Goal: Task Accomplishment & Management: Manage account settings

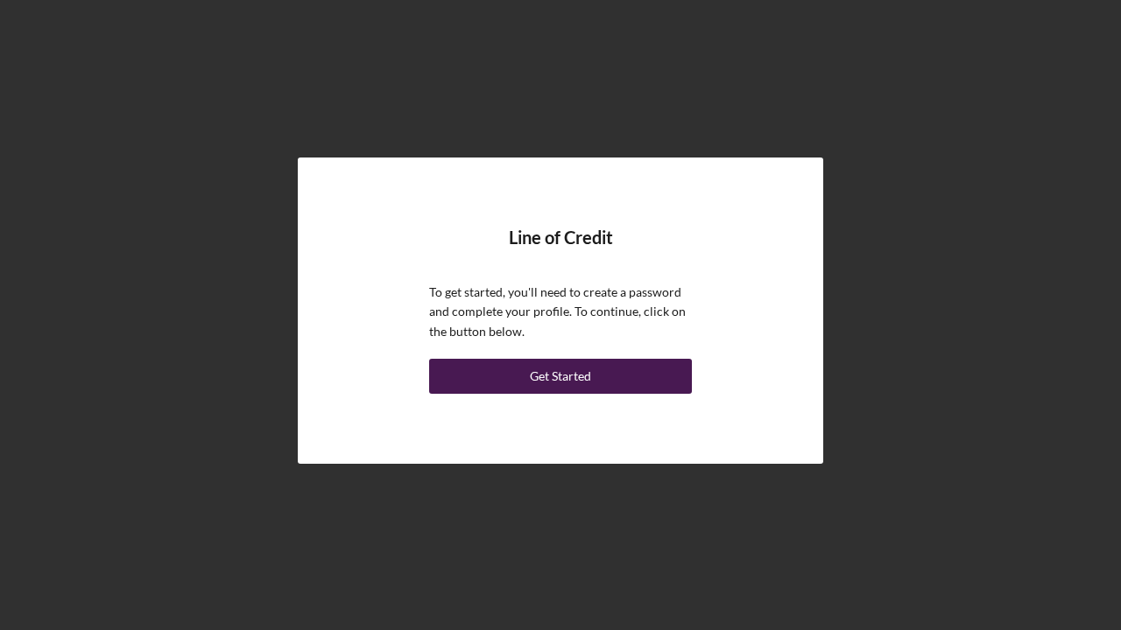
click at [531, 367] on div "Get Started" at bounding box center [560, 376] width 61 height 35
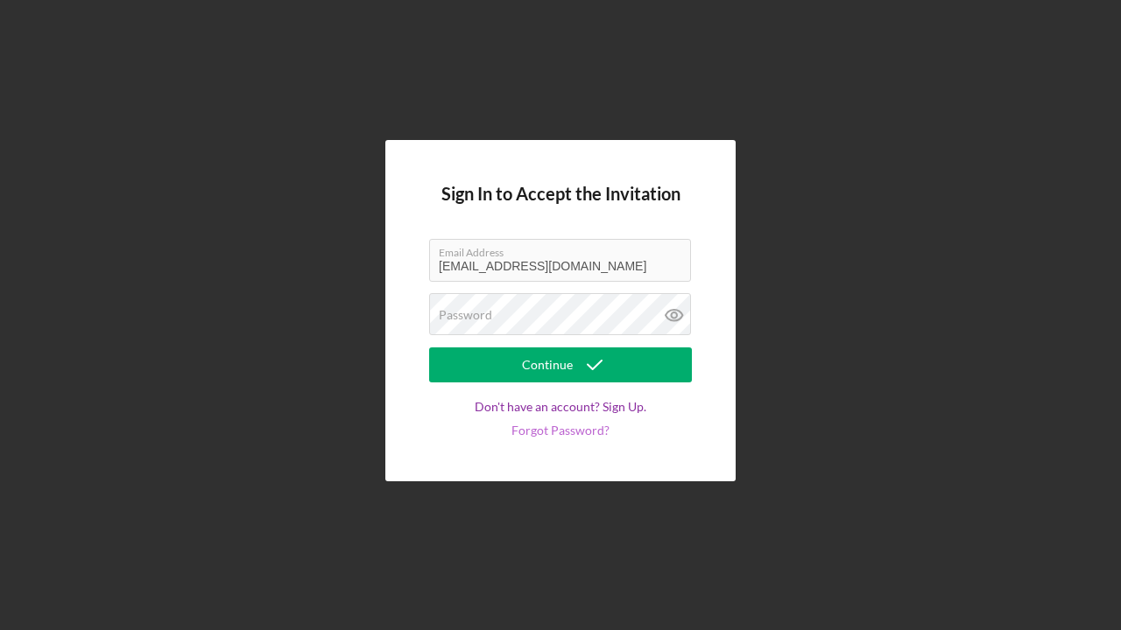
click at [537, 426] on link "Forgot Password?" at bounding box center [560, 431] width 98 height 14
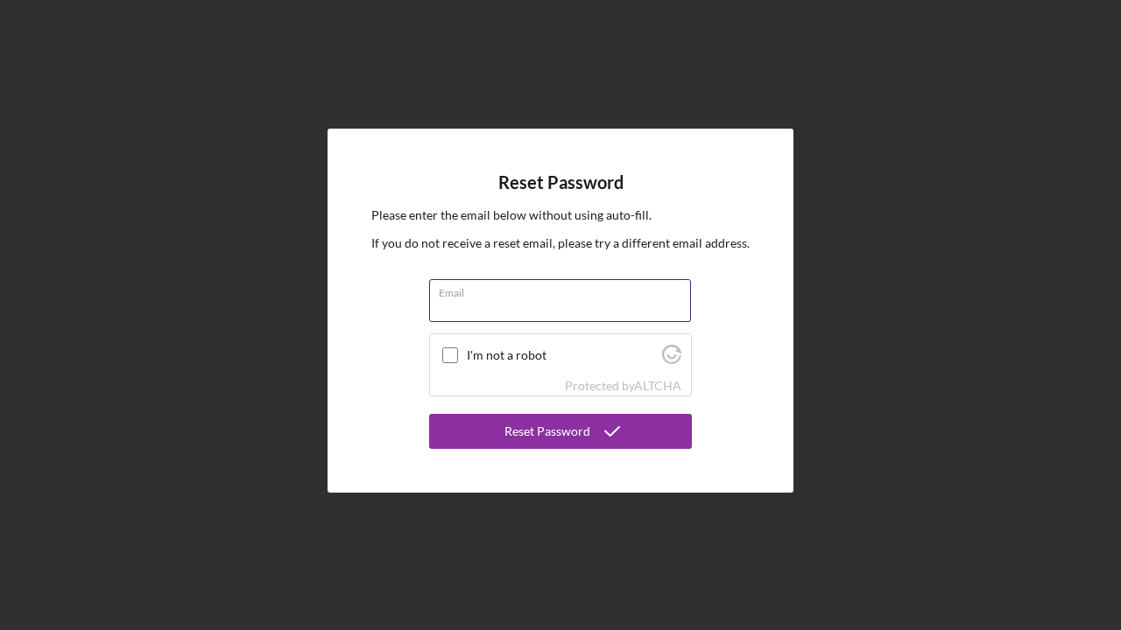
type input "[EMAIL_ADDRESS][DOMAIN_NAME]"
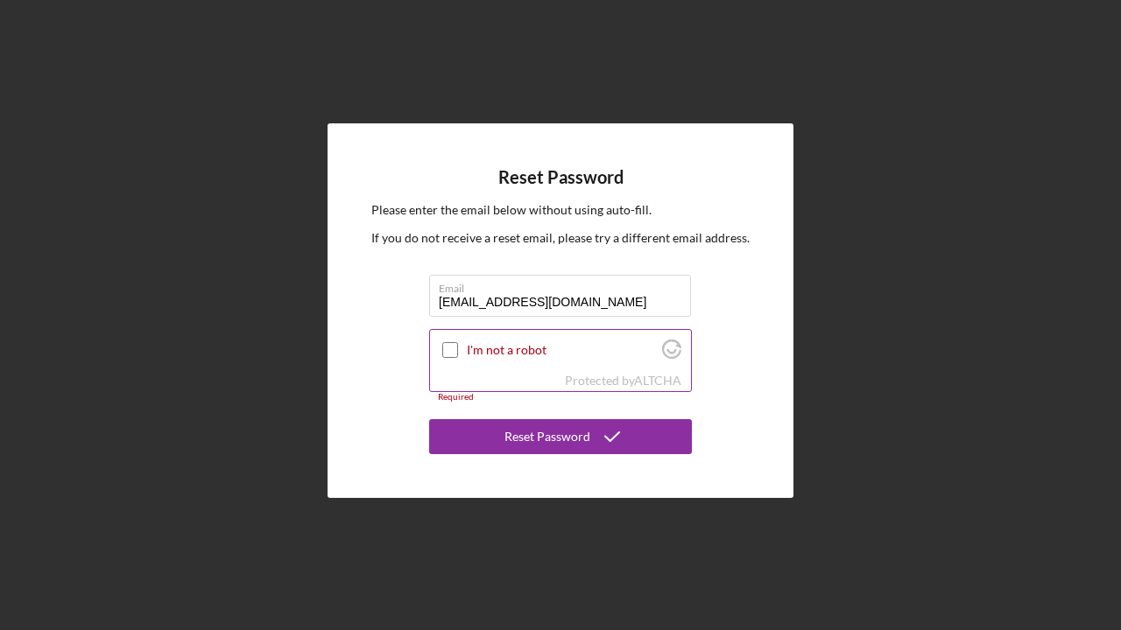
click at [447, 344] on input "I'm not a robot" at bounding box center [450, 350] width 16 height 16
checkbox input "true"
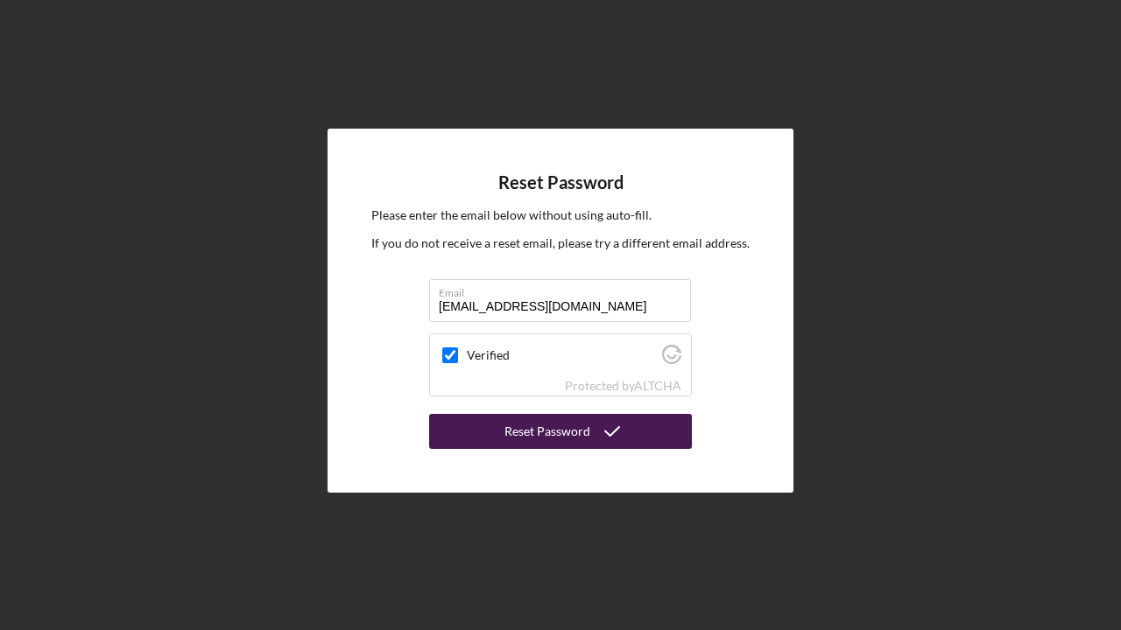
click at [538, 433] on div "Reset Password" at bounding box center [547, 431] width 86 height 35
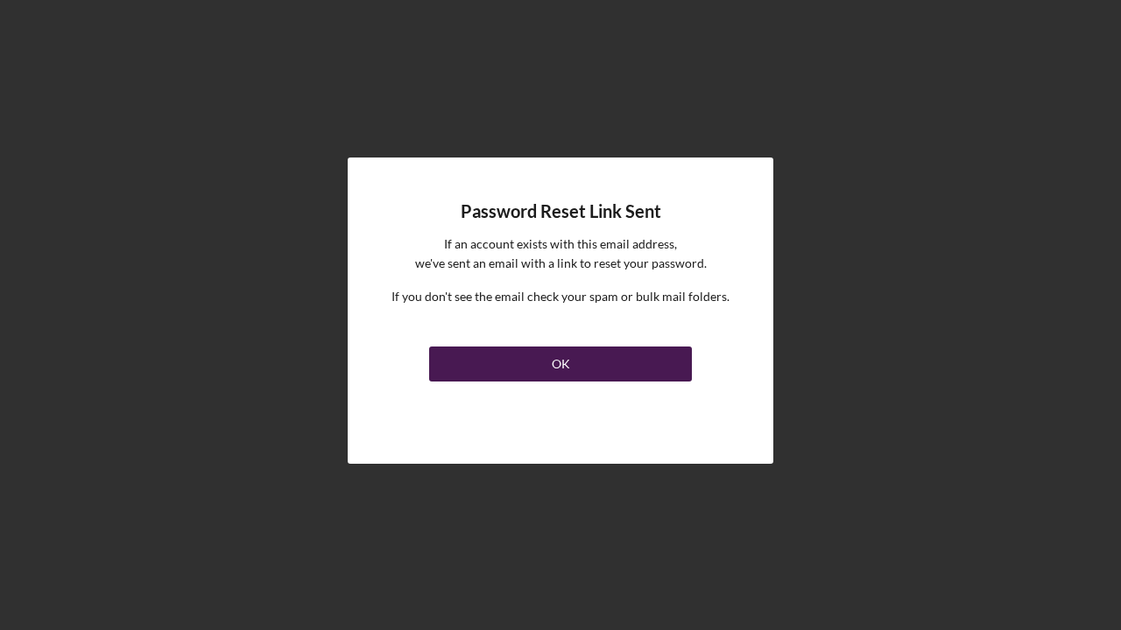
click at [566, 363] on div "OK" at bounding box center [561, 364] width 18 height 35
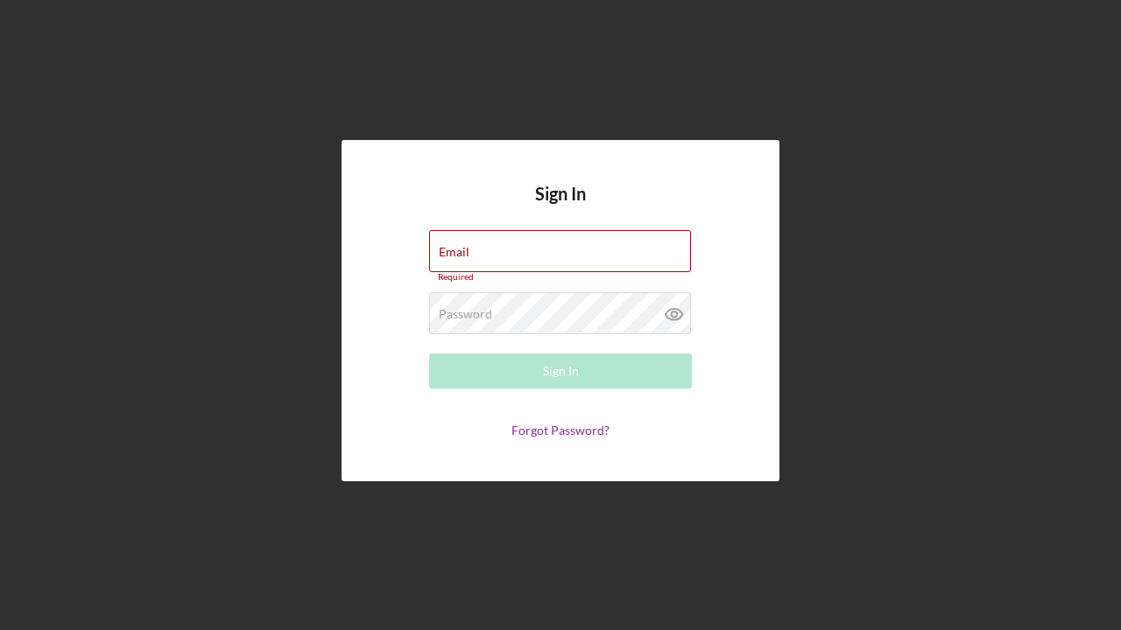
click at [198, 370] on div "Sign In Email Required Password Required Sign In Forgot Password?" at bounding box center [560, 311] width 1103 height 622
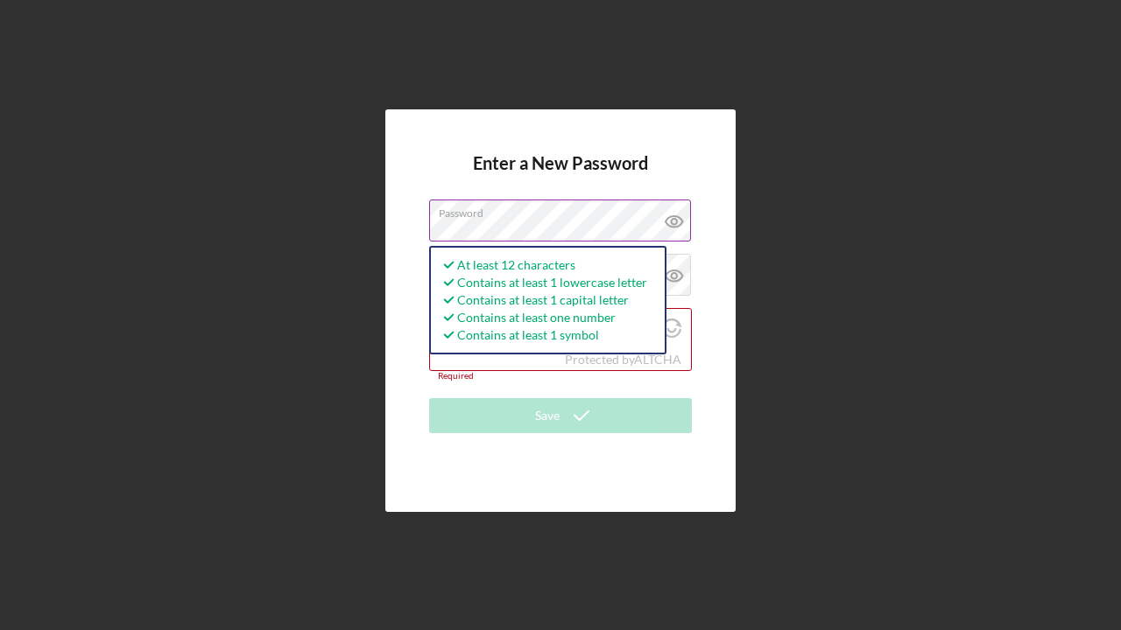
click at [676, 223] on icon at bounding box center [673, 221] width 5 height 5
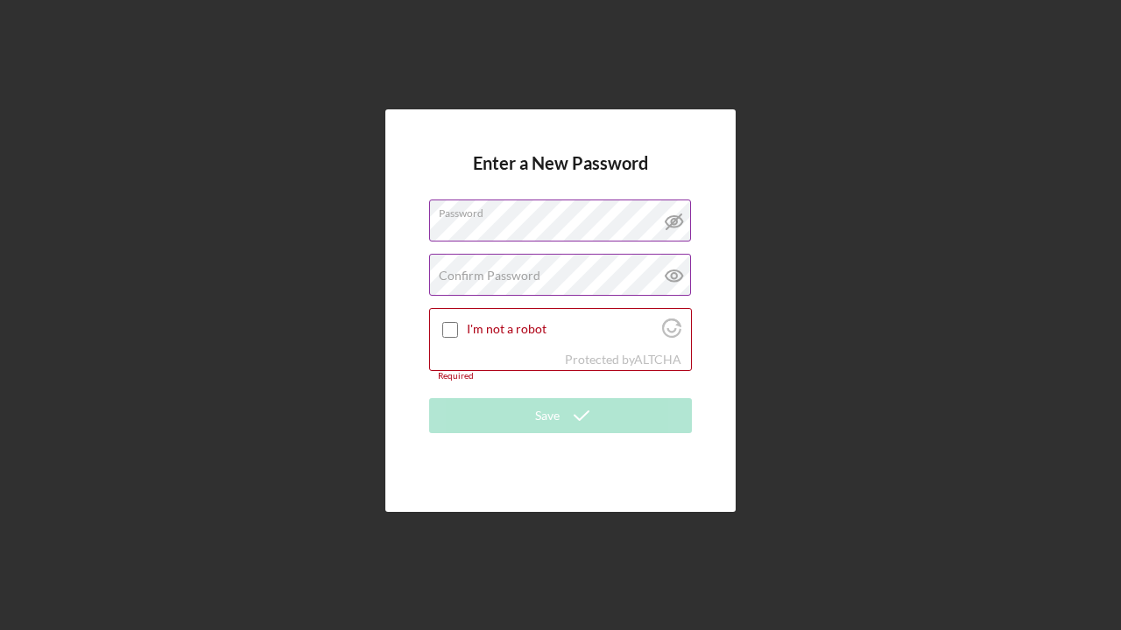
click at [675, 272] on icon at bounding box center [674, 276] width 44 height 44
click at [446, 274] on label "Confirm Password" at bounding box center [490, 276] width 102 height 14
click at [449, 334] on input "I'm not a robot" at bounding box center [450, 330] width 16 height 16
checkbox input "true"
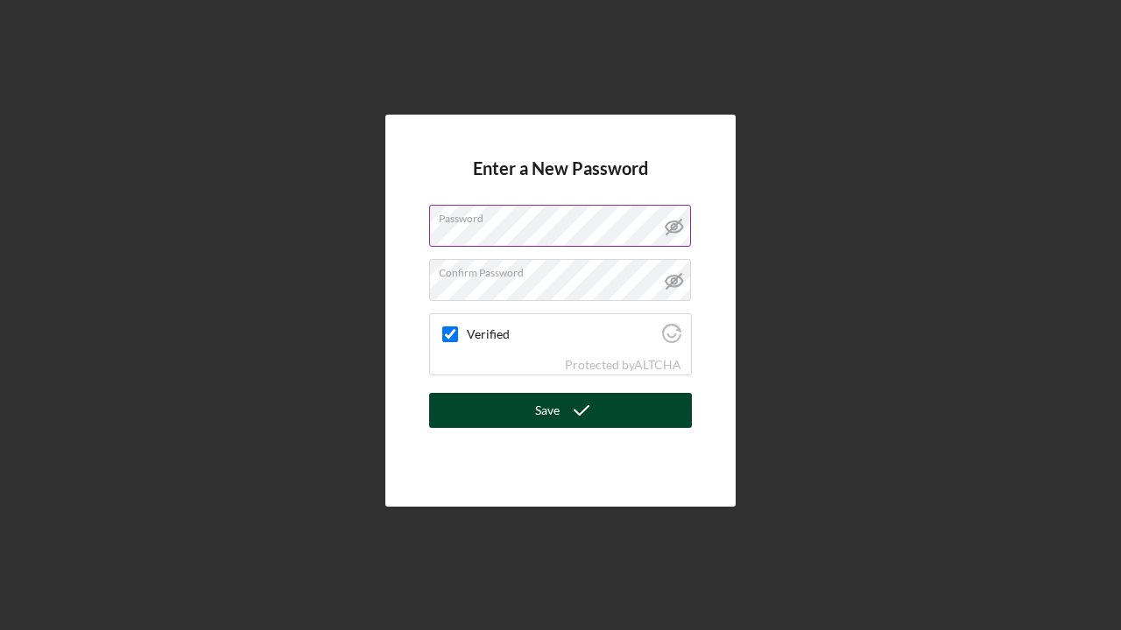
click at [550, 412] on div "Save" at bounding box center [547, 410] width 25 height 35
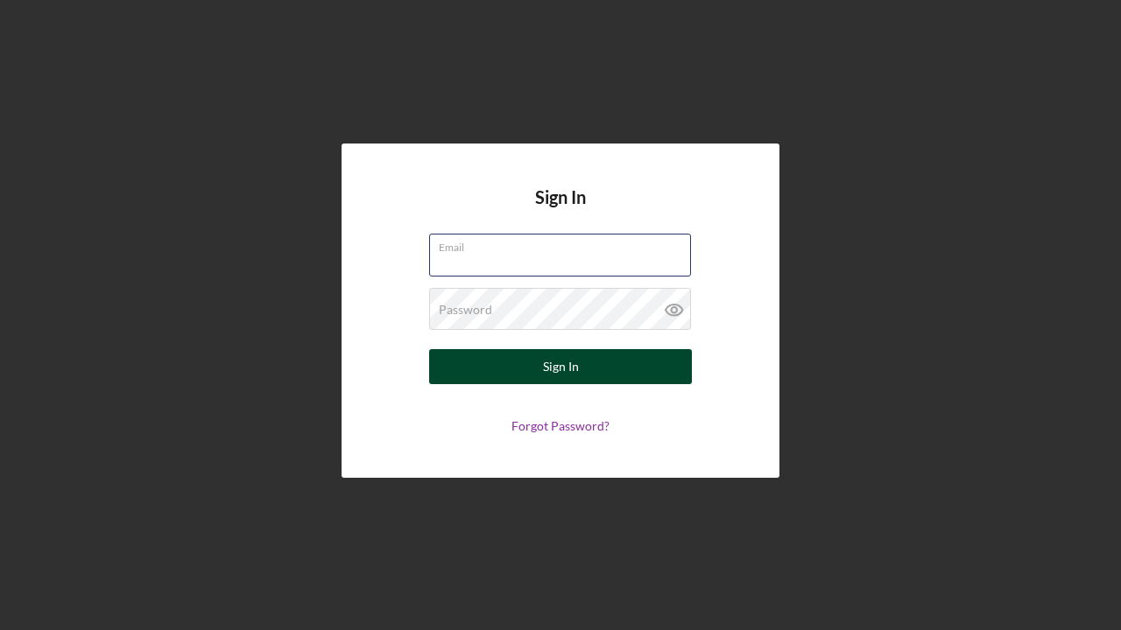
type input "[EMAIL_ADDRESS][DOMAIN_NAME]"
click at [539, 371] on button "Sign In" at bounding box center [560, 366] width 263 height 35
